Goal: Transaction & Acquisition: Book appointment/travel/reservation

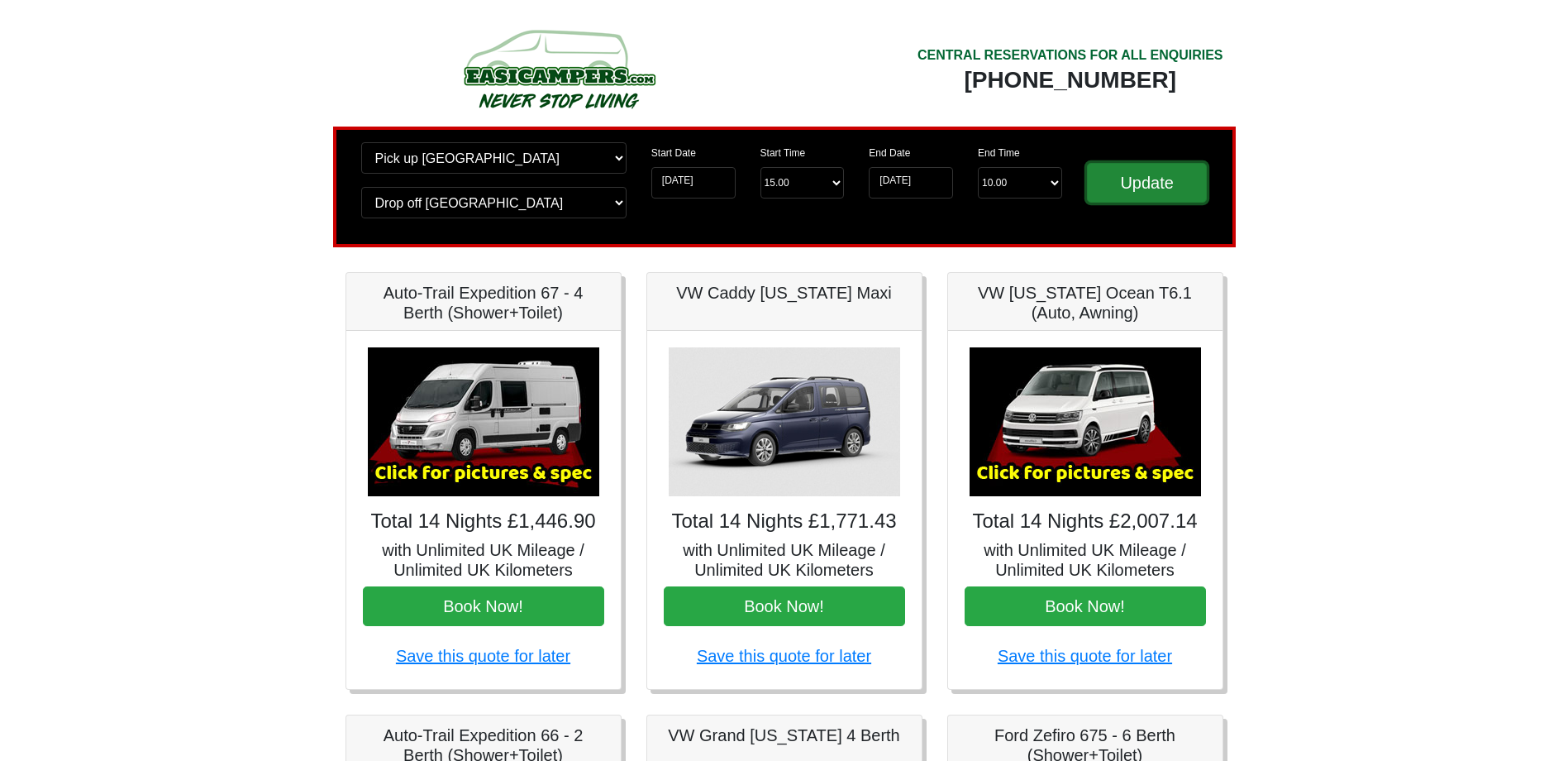
click at [1147, 179] on input "Update" at bounding box center [1148, 182] width 121 height 39
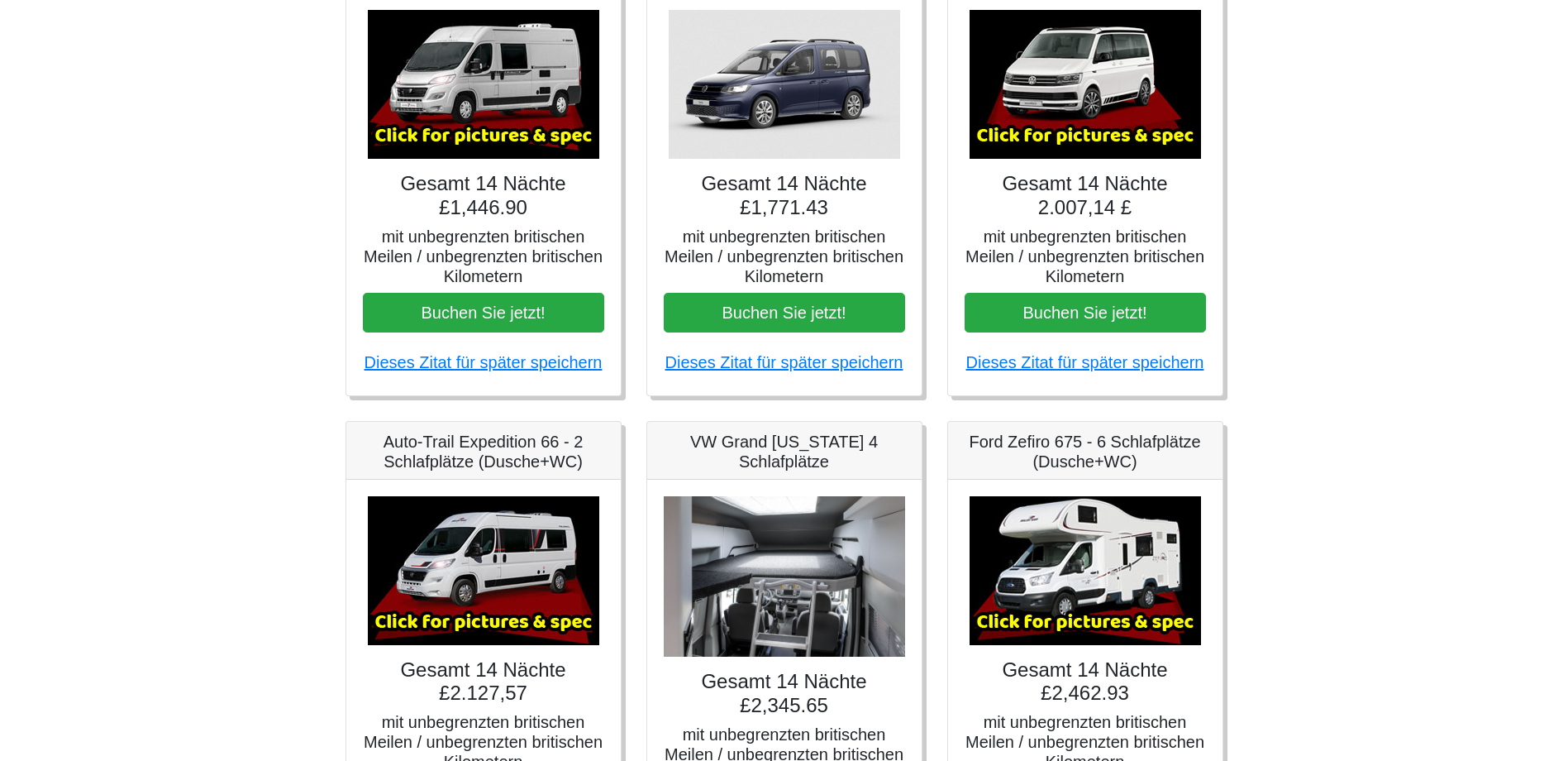
scroll to position [331, 0]
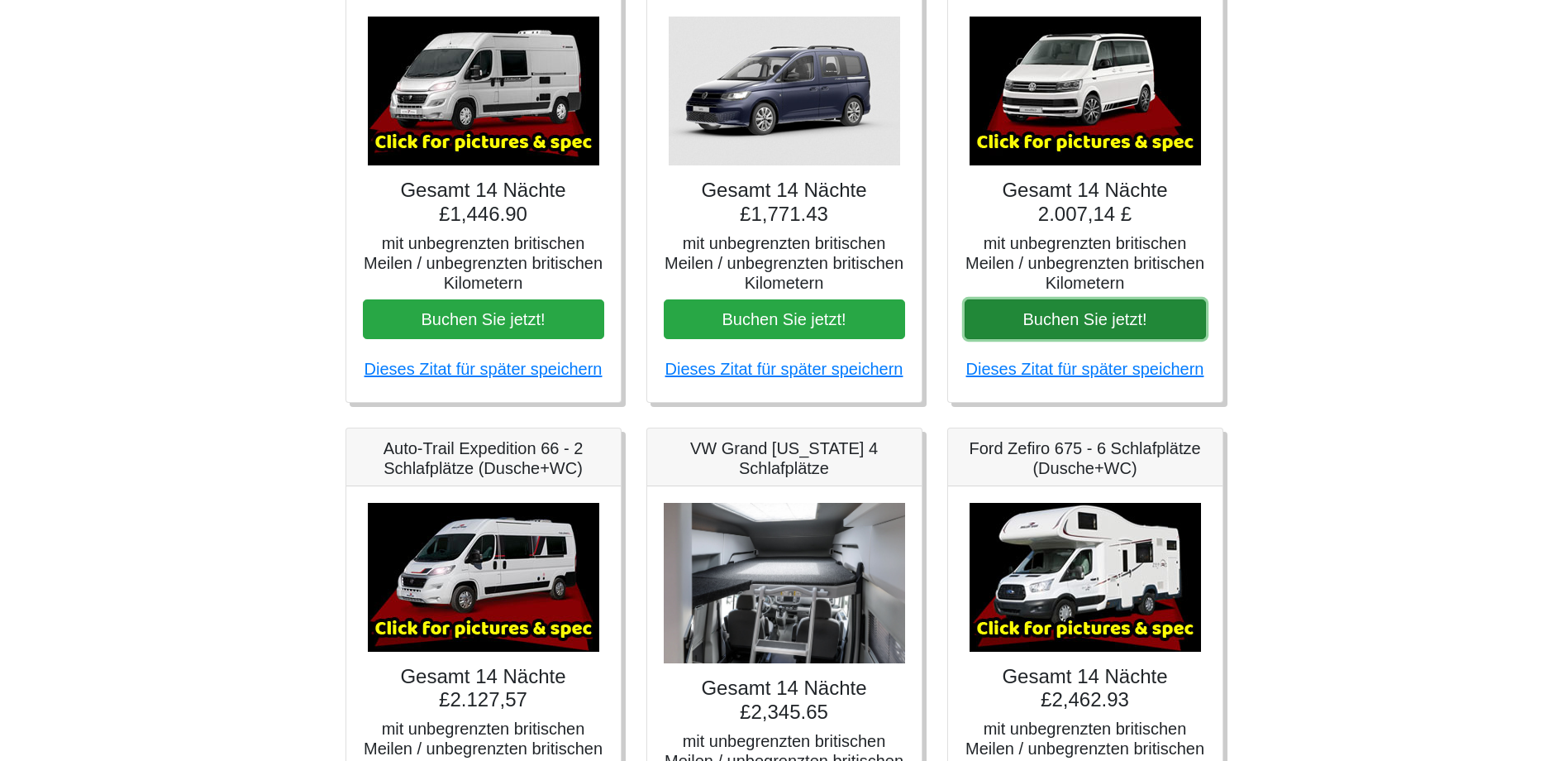
click at [1077, 311] on button "Buchen Sie jetzt!" at bounding box center [1085, 319] width 241 height 39
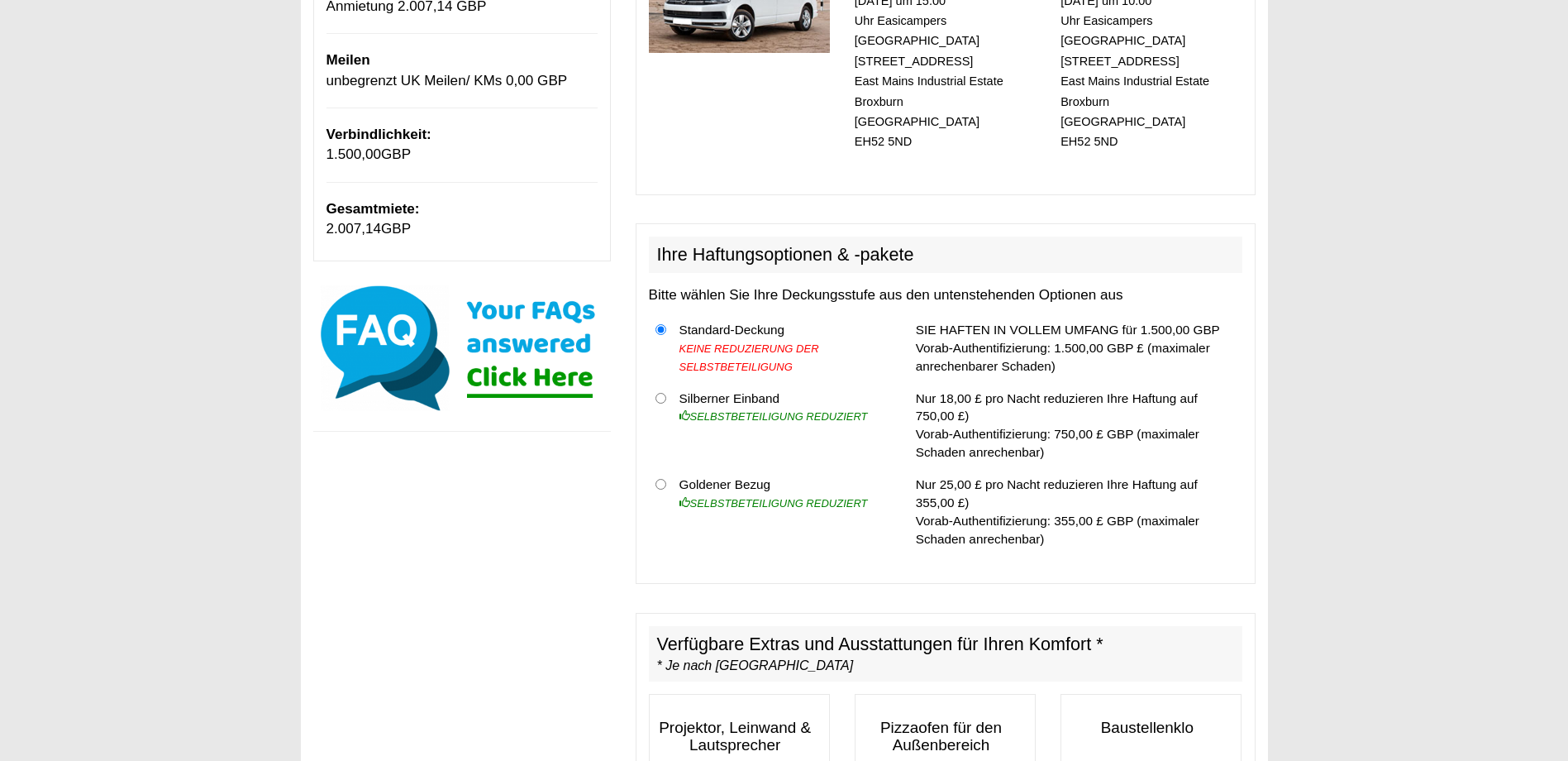
scroll to position [413, 0]
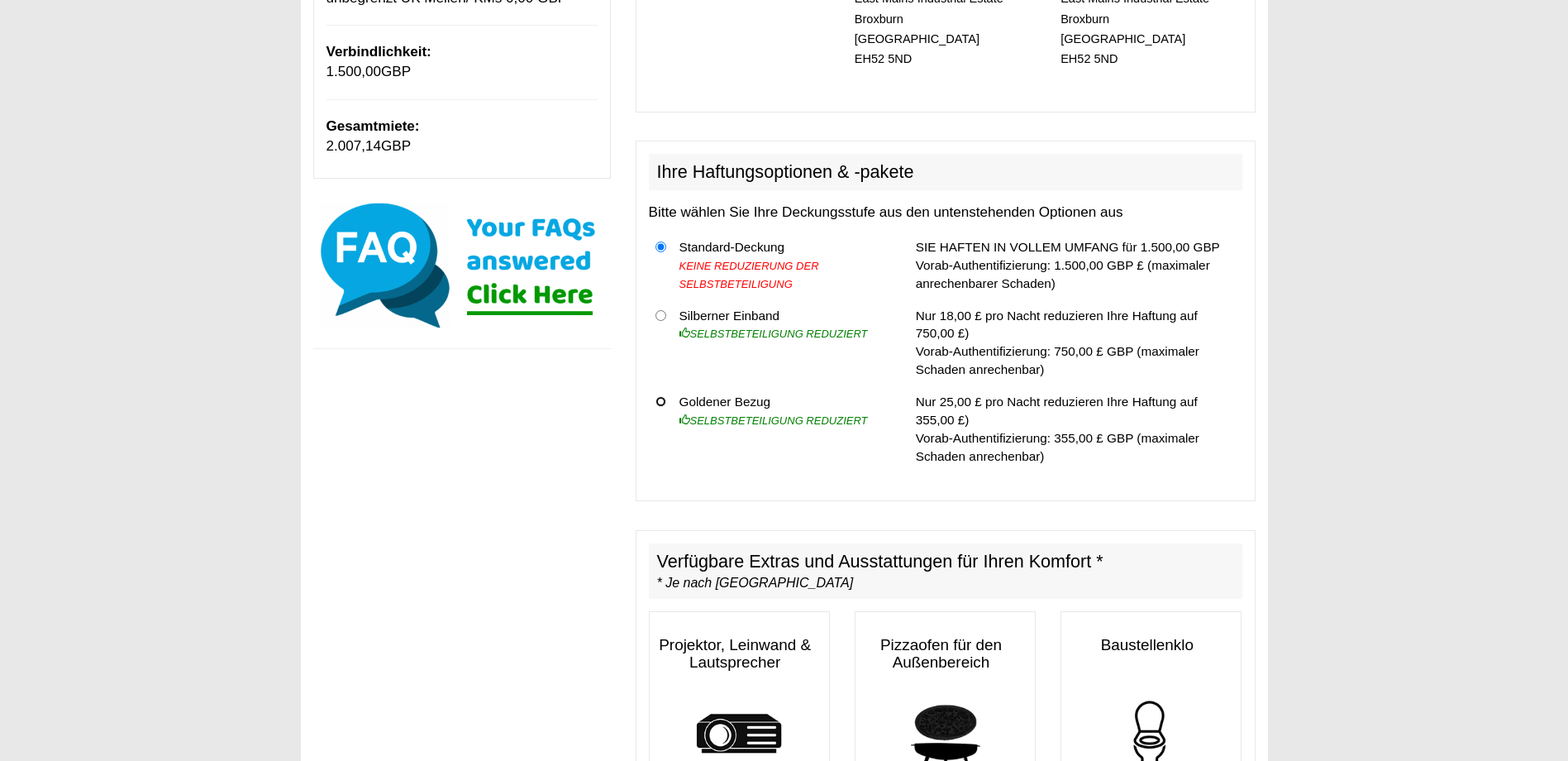
click at [659, 396] on input "radio" at bounding box center [660, 401] width 11 height 11
radio input "true"
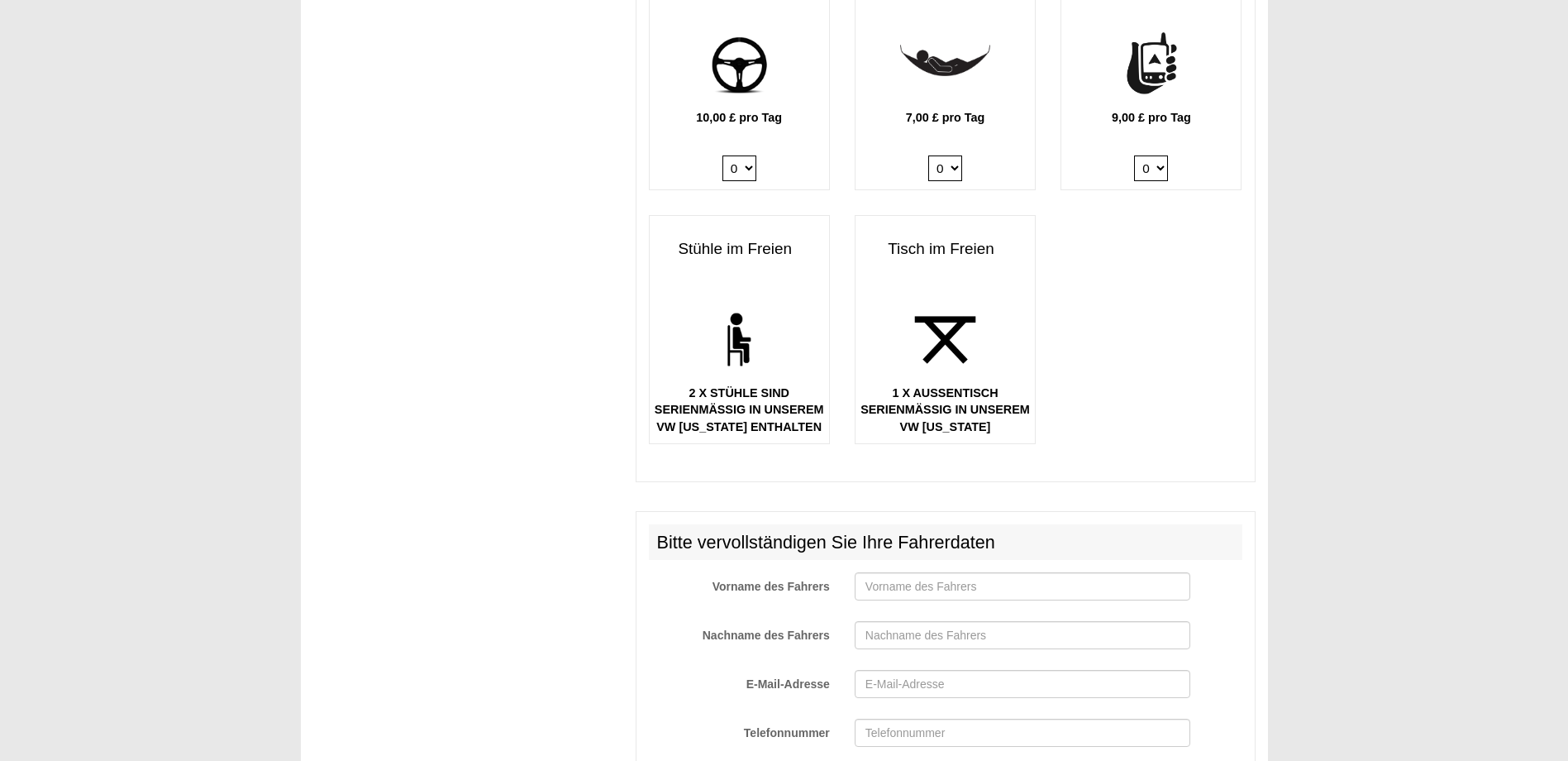
scroll to position [2459, 0]
